Goal: Register for event/course

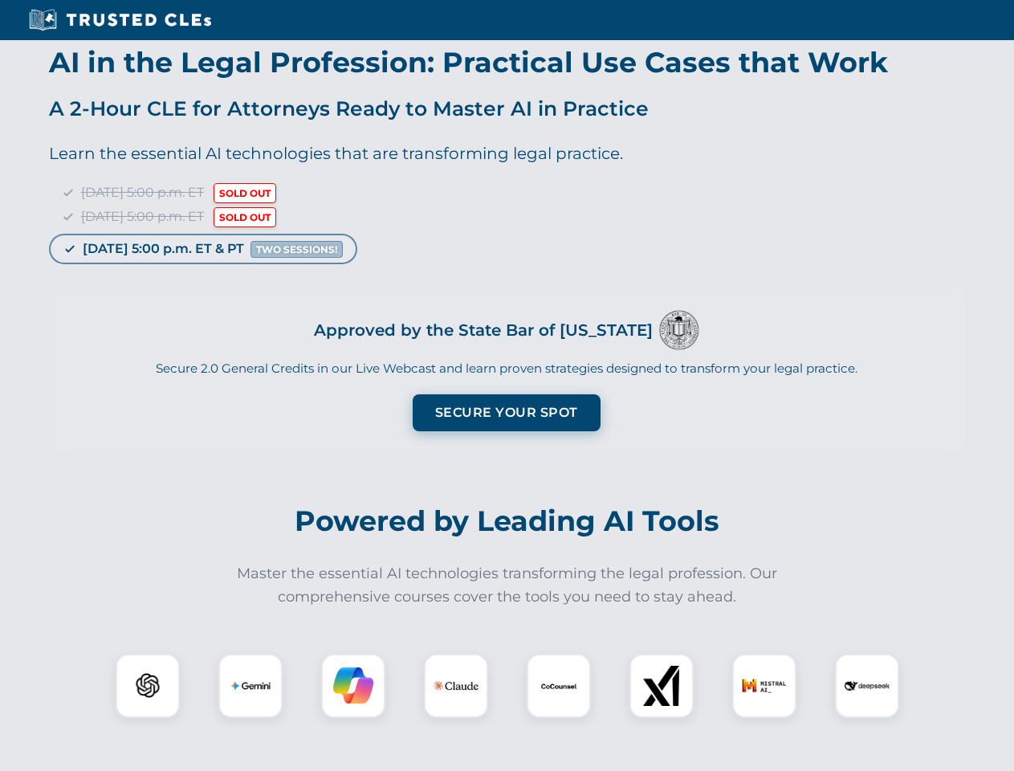
click at [506, 413] on button "Secure Your Spot" at bounding box center [507, 412] width 188 height 37
click at [148, 686] on img at bounding box center [147, 685] width 47 height 47
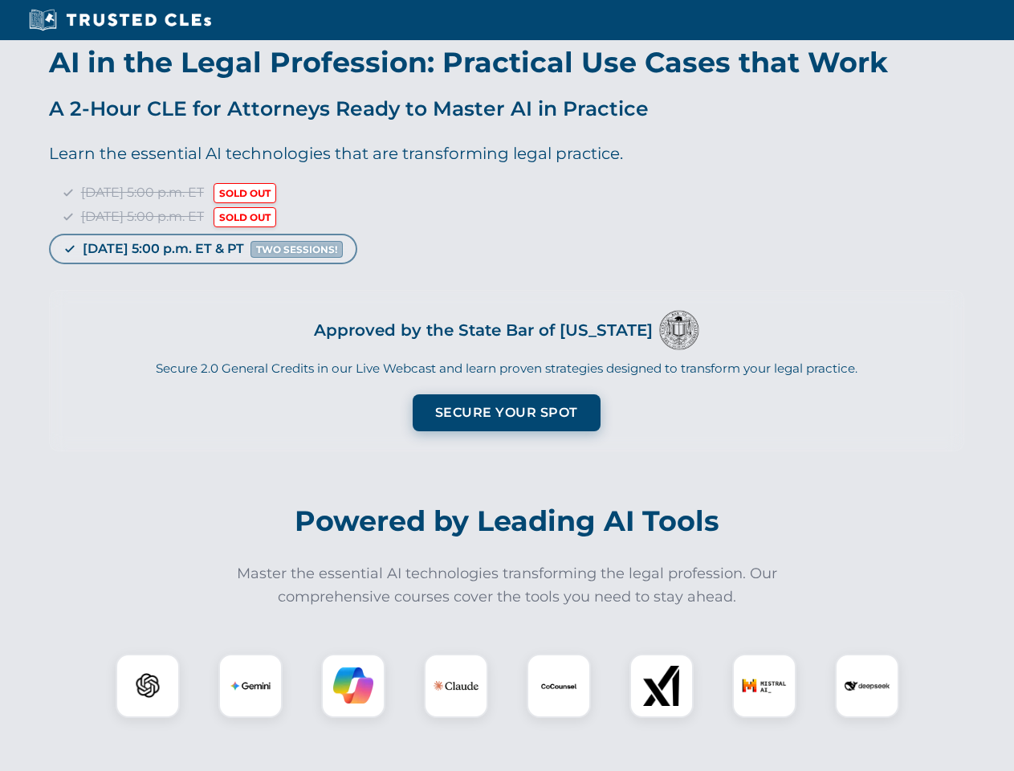
scroll to position [1296, 0]
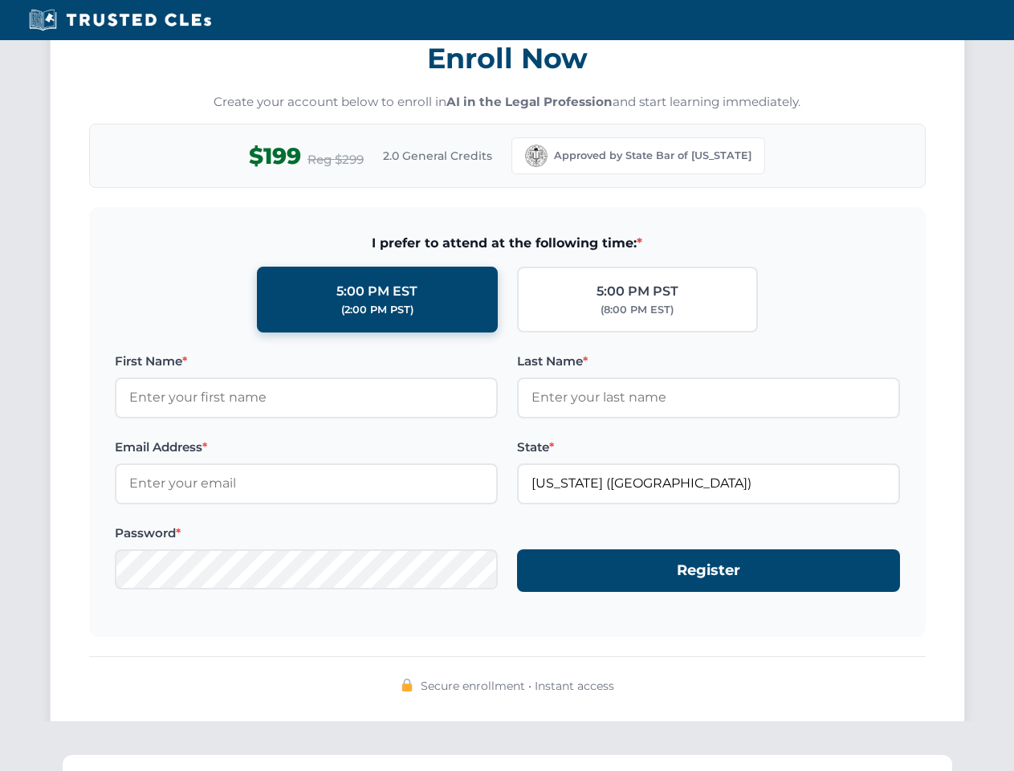
click at [559, 686] on span "Secure enrollment • Instant access" at bounding box center [517, 686] width 193 height 18
click at [662, 686] on div "Secure enrollment • Instant access" at bounding box center [507, 686] width 837 height 21
click at [764, 686] on div "Secure enrollment • Instant access" at bounding box center [507, 686] width 837 height 21
click at [867, 686] on div "Secure enrollment • Instant access" at bounding box center [507, 686] width 837 height 21
